Goal: Task Accomplishment & Management: Understand process/instructions

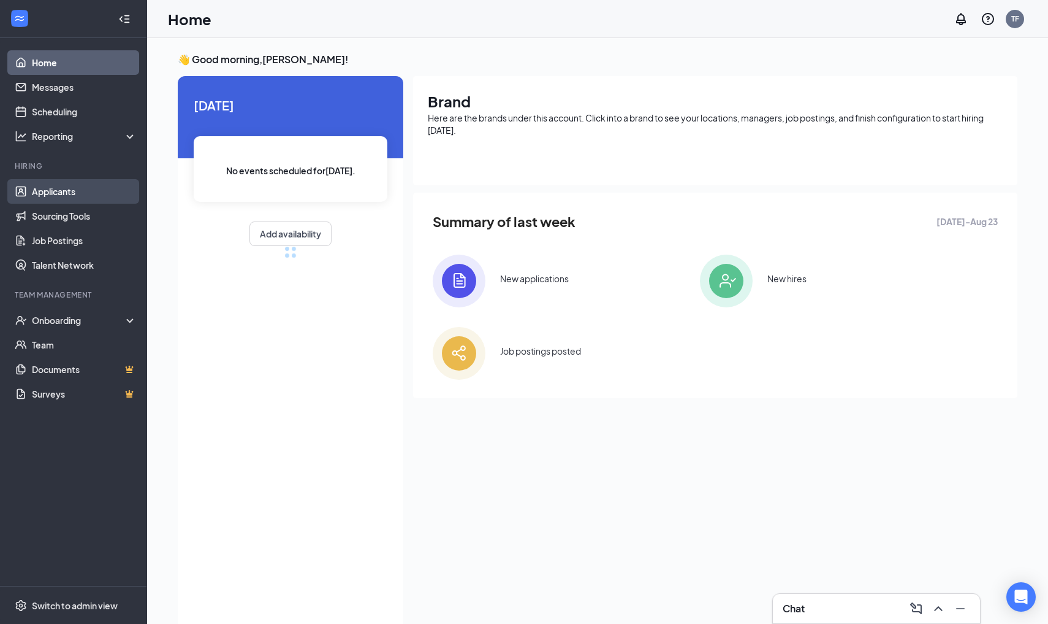
click at [60, 196] on link "Applicants" at bounding box center [84, 191] width 105 height 25
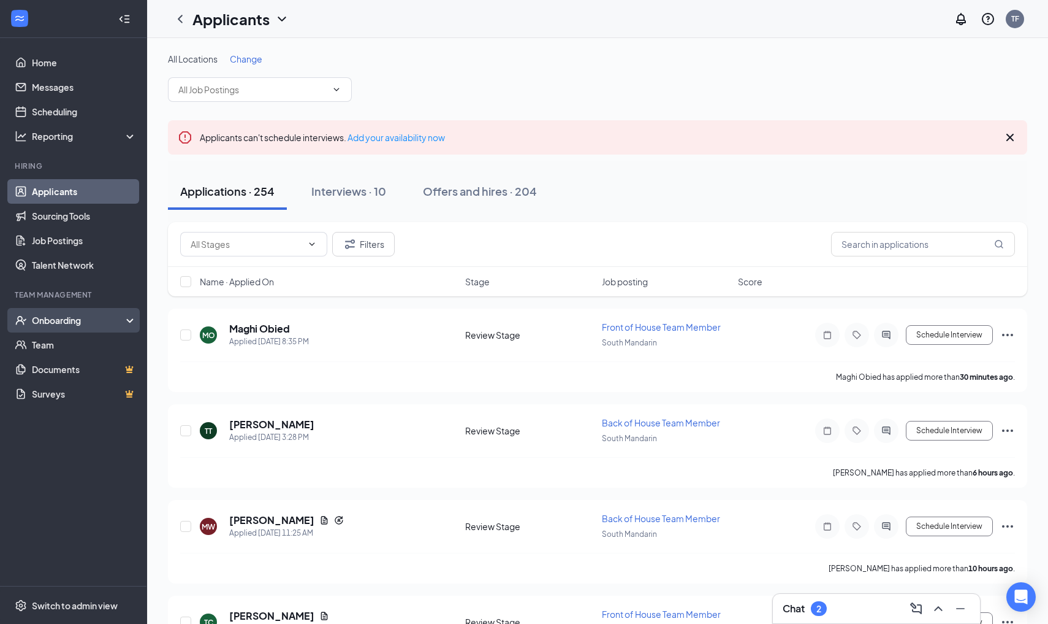
click at [69, 318] on div "Onboarding" at bounding box center [79, 320] width 94 height 12
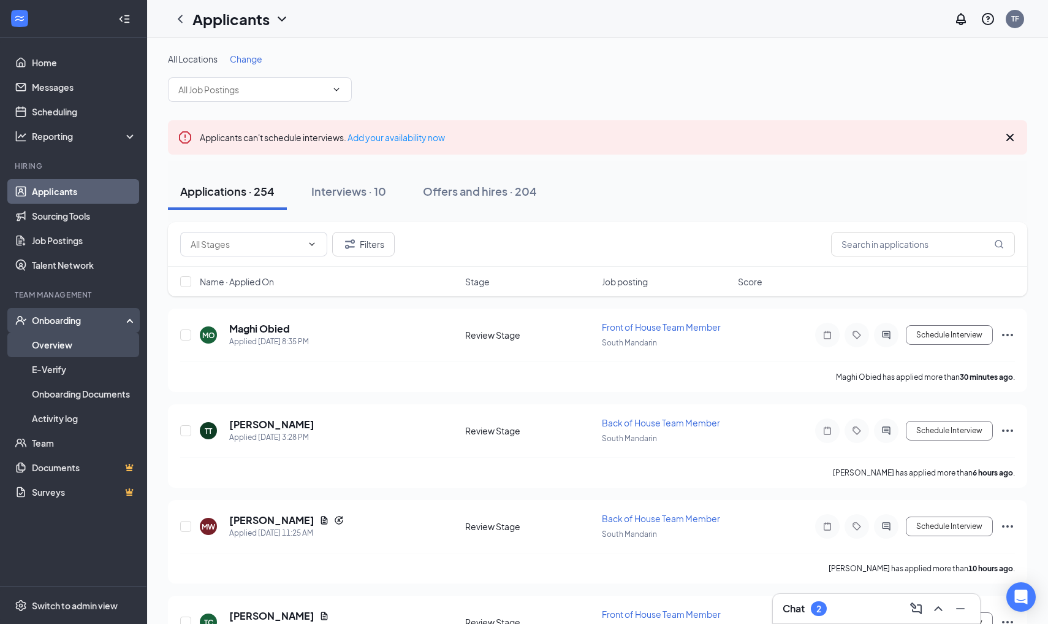
click at [61, 341] on link "Overview" at bounding box center [84, 344] width 105 height 25
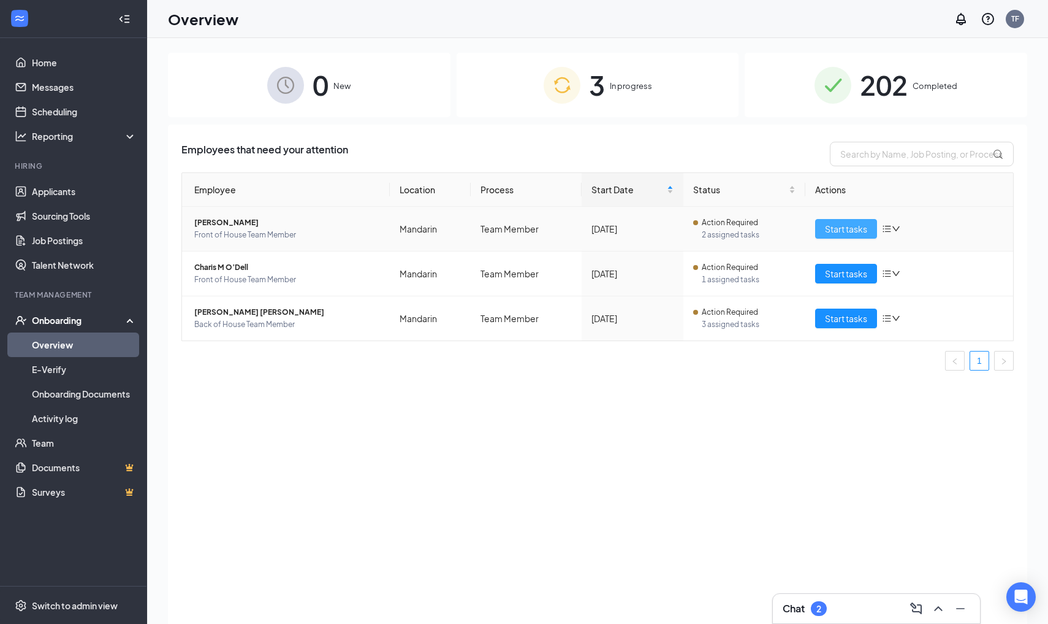
click at [836, 230] on span "Start tasks" at bounding box center [846, 228] width 42 height 13
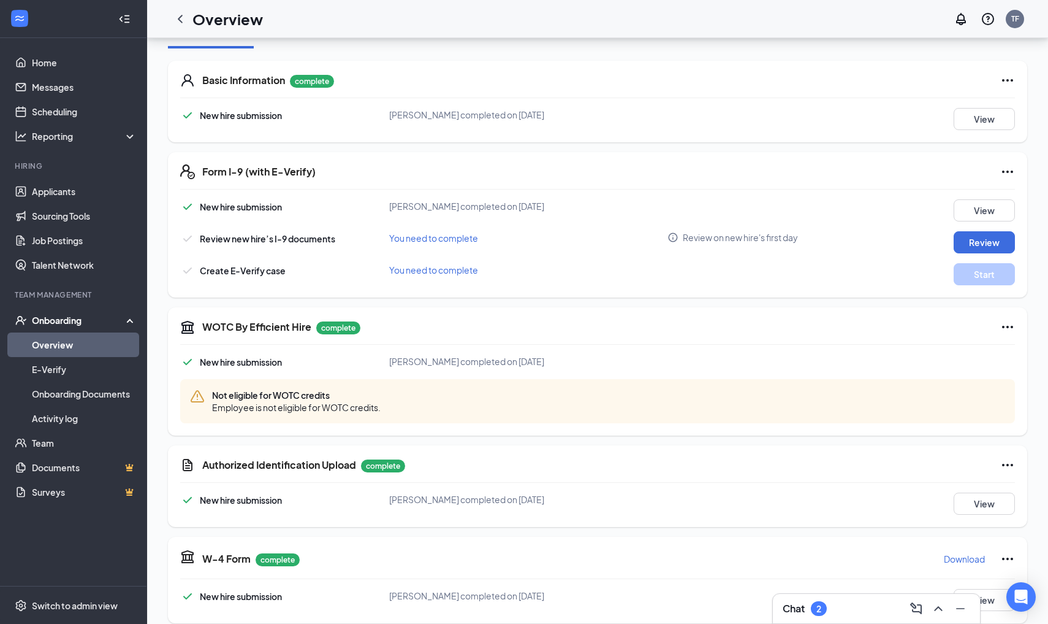
scroll to position [172, 0]
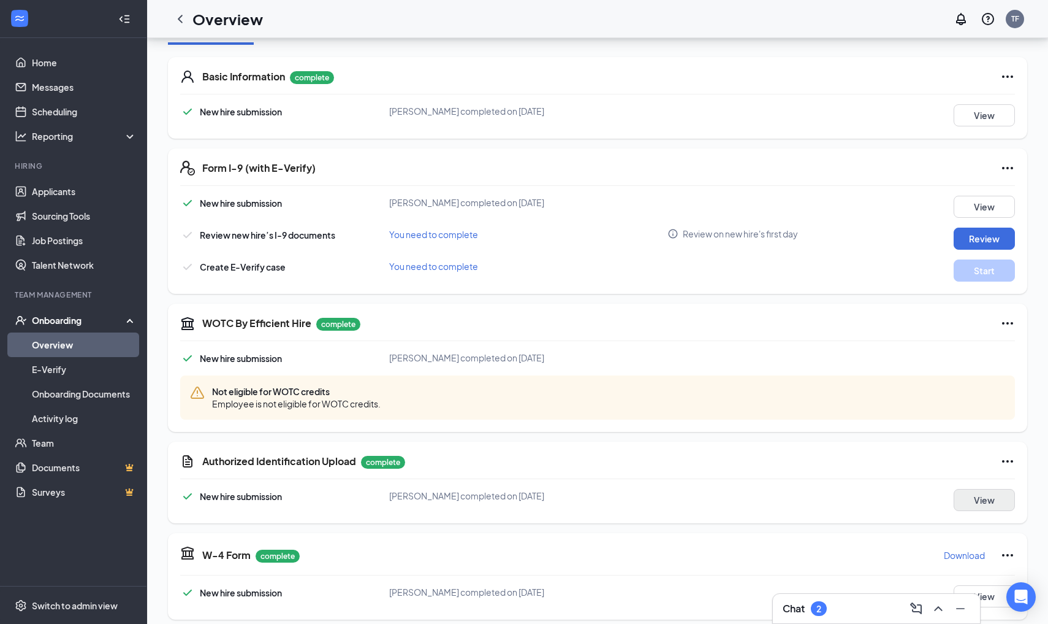
click at [982, 502] on button "View" at bounding box center [984, 500] width 61 height 22
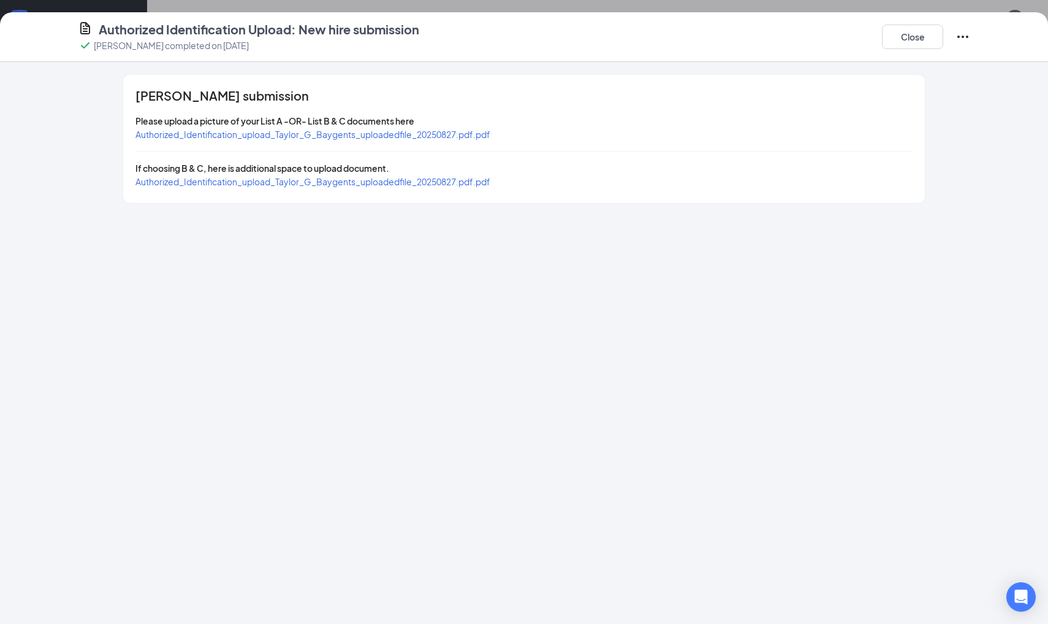
click at [450, 130] on span "Authorized_Identification_upload_Taylor_G_Baygents_uploadedfile_20250827.pdf.pdf" at bounding box center [312, 134] width 355 height 11
click at [446, 185] on span "Authorized_Identification_upload_Taylor_G_Baygents_uploadedfile_20250827.pdf.pdf" at bounding box center [312, 181] width 355 height 11
